Goal: Use online tool/utility: Utilize a website feature to perform a specific function

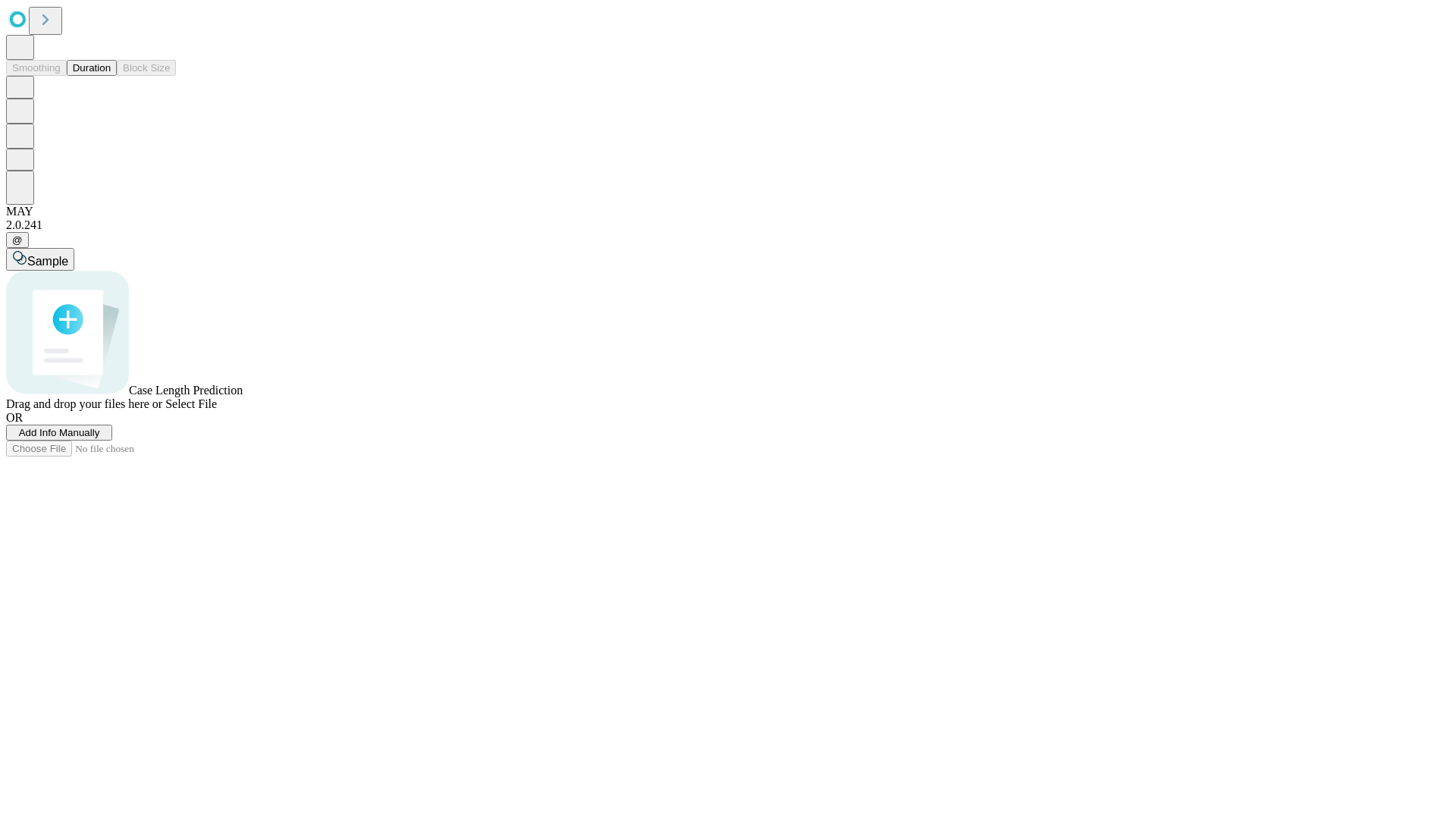
click at [111, 76] on button "Duration" at bounding box center [92, 68] width 50 height 16
click at [217, 410] on span "Select File" at bounding box center [191, 404] width 51 height 13
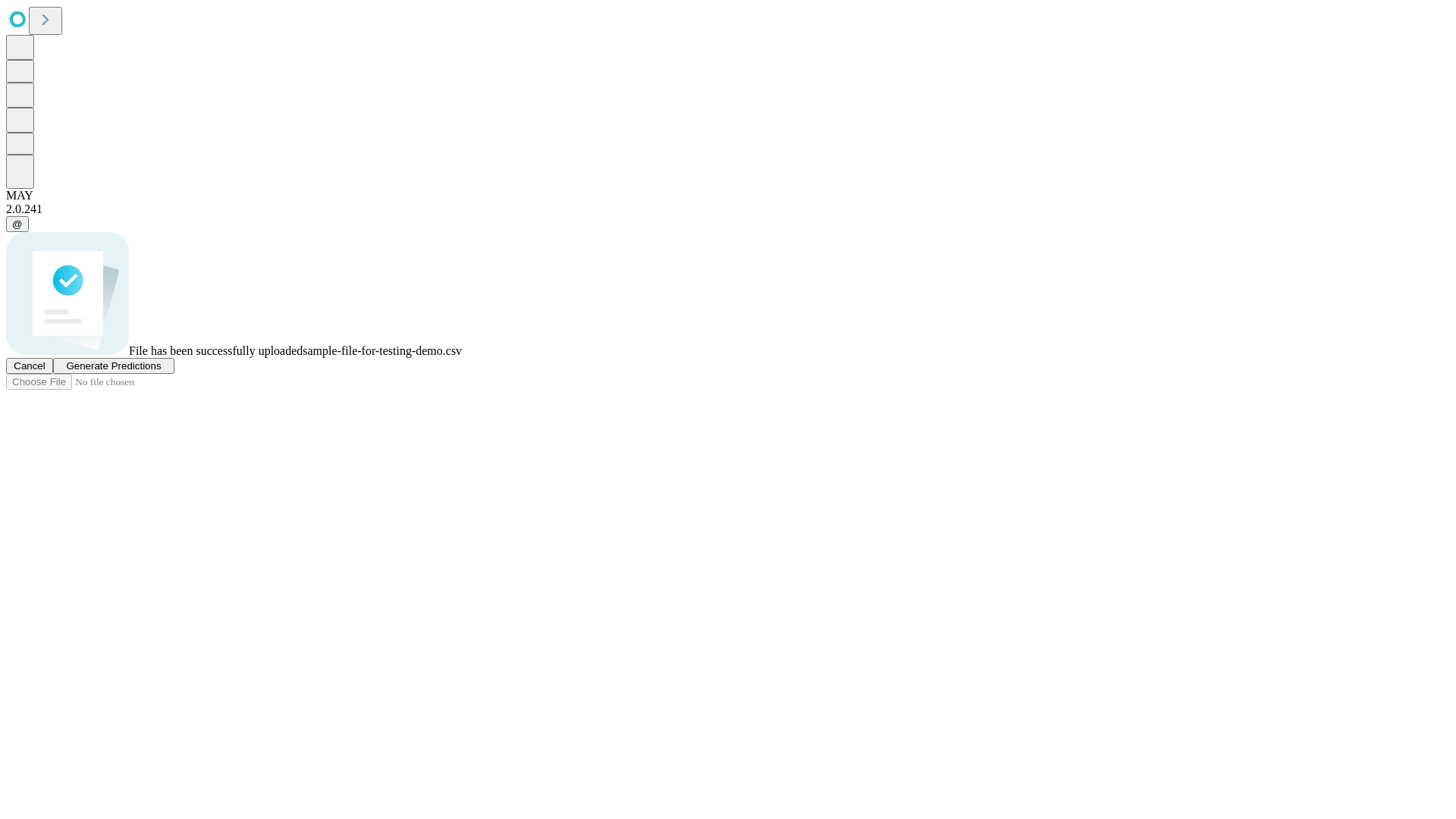
click at [161, 372] on span "Generate Predictions" at bounding box center [113, 365] width 95 height 11
